Goal: Task Accomplishment & Management: Manage account settings

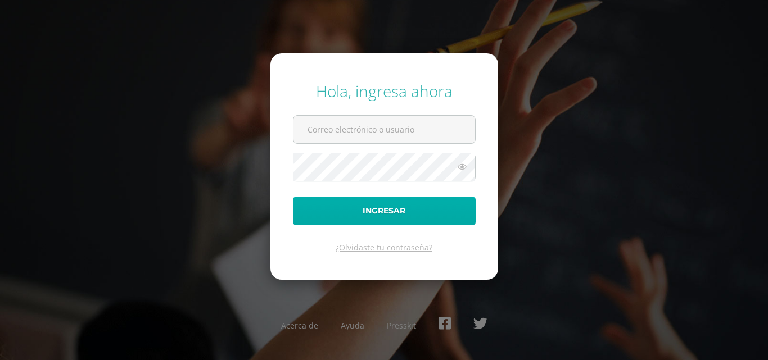
type input "[EMAIL_ADDRESS][DOMAIN_NAME]"
click at [367, 205] on button "Ingresar" at bounding box center [384, 211] width 183 height 29
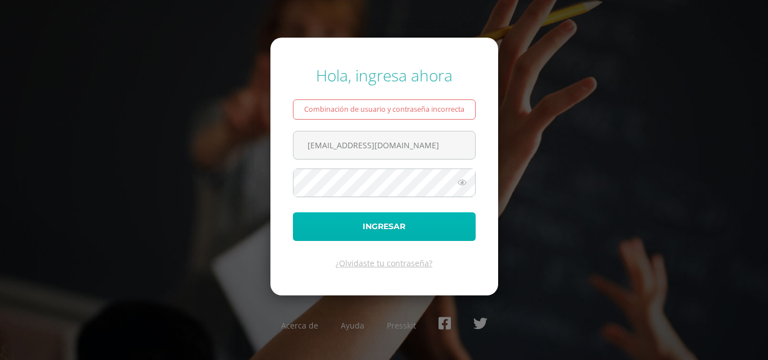
click at [362, 223] on button "Ingresar" at bounding box center [384, 227] width 183 height 29
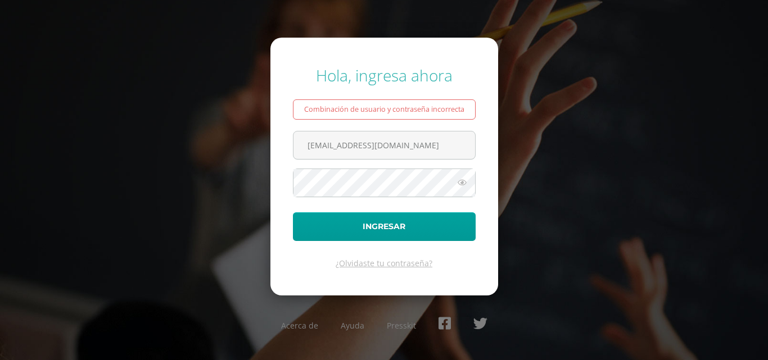
click at [464, 185] on icon at bounding box center [462, 182] width 15 height 13
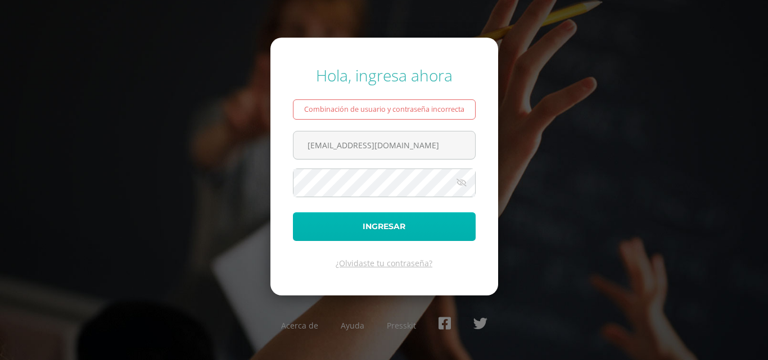
click at [410, 226] on button "Ingresar" at bounding box center [384, 227] width 183 height 29
